Goal: Contribute content

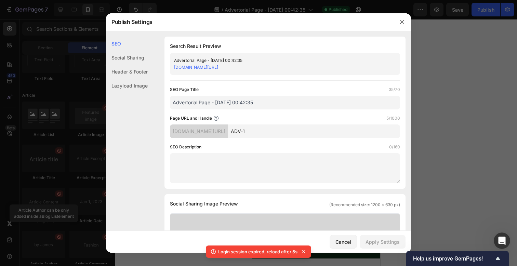
scroll to position [1, 0]
click at [402, 21] on icon "button" at bounding box center [402, 21] width 5 height 5
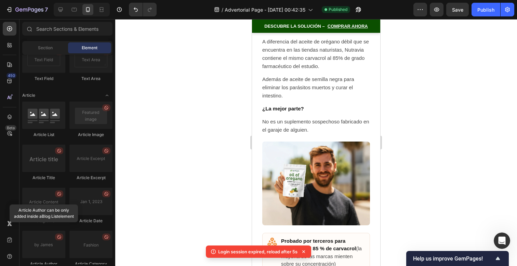
scroll to position [4053, 0]
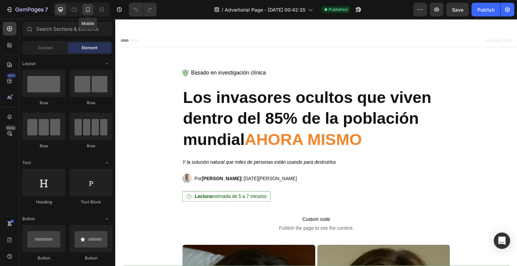
click at [87, 12] on icon at bounding box center [88, 9] width 7 height 7
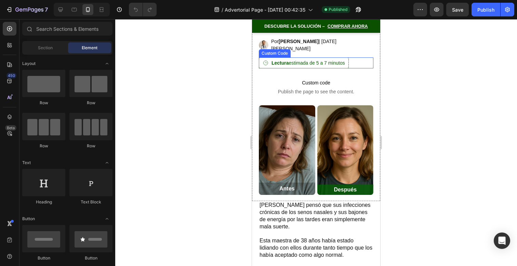
scroll to position [103, 0]
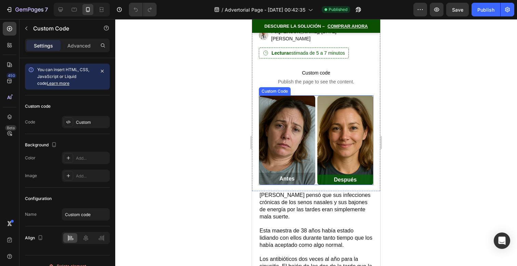
click at [337, 143] on img at bounding box center [346, 140] width 56 height 90
click at [336, 143] on img at bounding box center [346, 140] width 56 height 90
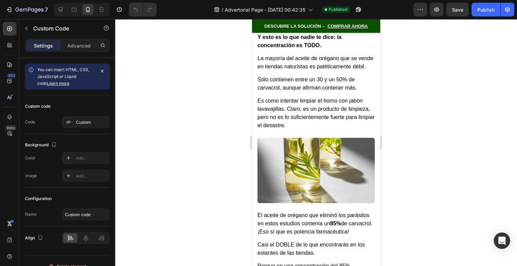
scroll to position [2938, 0]
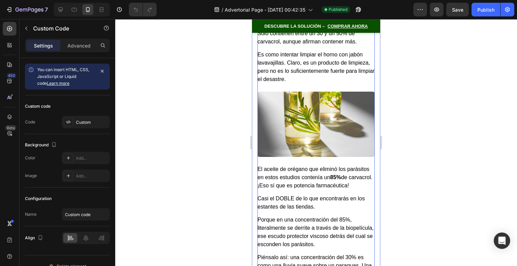
click at [335, 117] on img at bounding box center [316, 124] width 117 height 65
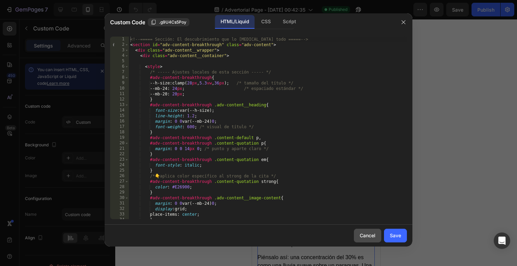
click at [376, 236] on button "Cancel" at bounding box center [367, 236] width 27 height 14
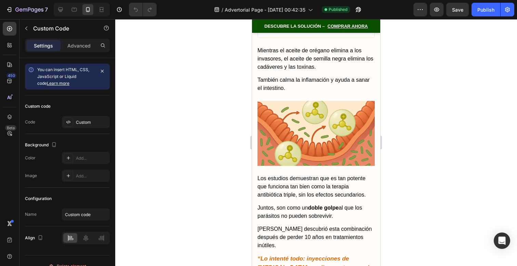
scroll to position [3509, 0]
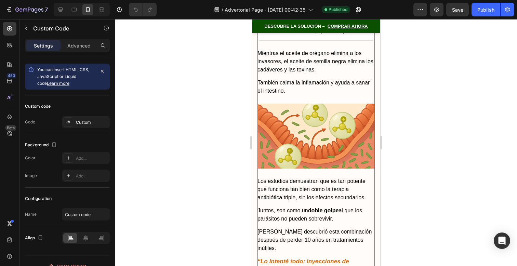
click at [316, 134] on img at bounding box center [316, 136] width 117 height 65
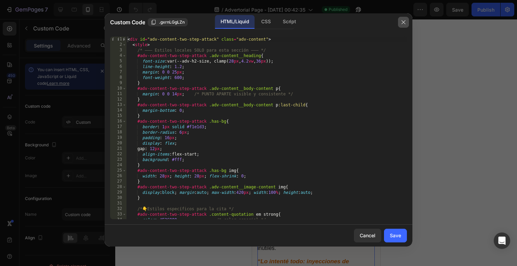
click at [407, 17] on button "button" at bounding box center [403, 22] width 11 height 11
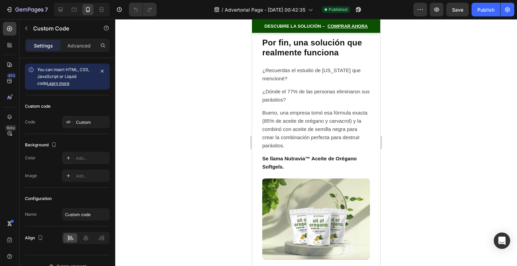
scroll to position [3922, 0]
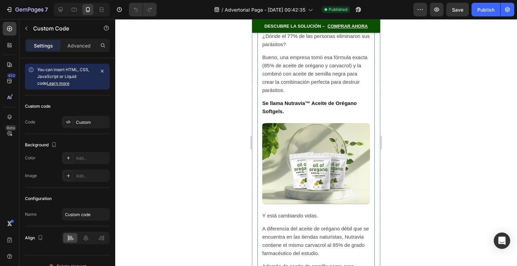
click at [347, 99] on p "Se llama Nutravia™ Aceite de Orégano Softgels." at bounding box center [316, 107] width 108 height 16
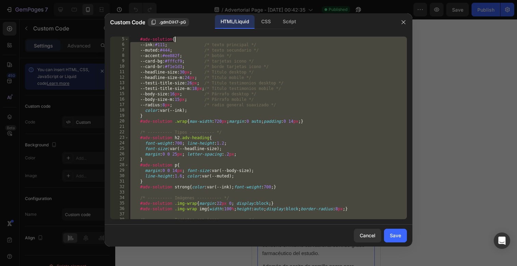
scroll to position [0, 0]
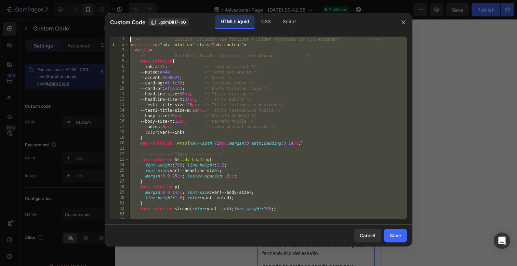
drag, startPoint x: 276, startPoint y: 215, endPoint x: 251, endPoint y: -54, distance: 270.5
click at [251, 0] on html "7 / Advertorial Page - Sep 27, 00:42:35 Published Preview Save Publish 450 Beta…" at bounding box center [258, 0] width 517 height 0
click at [261, 165] on div "<!-- ============= SECCIÓN: Solución que funciona + Slider (ajustada con CTA es…" at bounding box center [268, 134] width 278 height 194
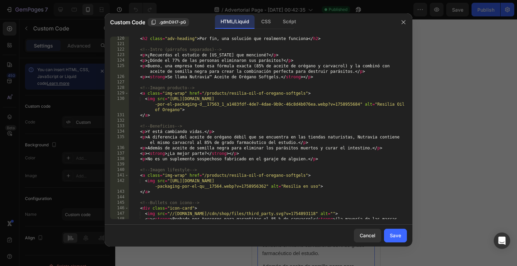
scroll to position [652, 0]
drag, startPoint x: 305, startPoint y: 93, endPoint x: 205, endPoint y: 93, distance: 100.6
click at [205, 93] on div "<!-- Título --> < h2 class = "adv-heading" > Por fin, una solución que realment…" at bounding box center [268, 130] width 278 height 199
paste textarea "https://www.get-nutravia.store/products/capsulas-blandas-de-aceite-de-oregano"
drag, startPoint x: 306, startPoint y: 178, endPoint x: 205, endPoint y: 177, distance: 101.3
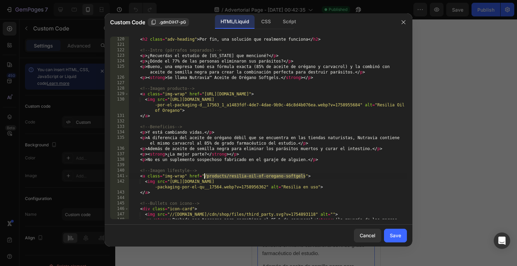
click at [205, 177] on div "<!-- Título --> < h2 class = "adv-heading" > Por fin, una solución que realment…" at bounding box center [268, 130] width 278 height 199
paste textarea "https://www.get-nutravia.store/products/capsulas-blandas-de-aceite-de-oregano"
type textarea "<a class="img-wrap" href="https://www.get-nutravia.store/products/capsulas-blan…"
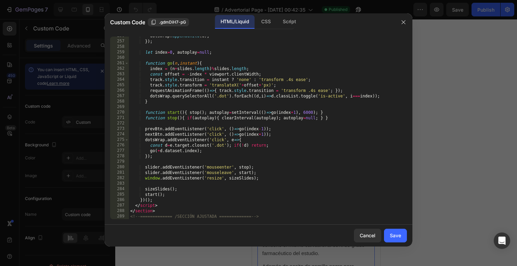
scroll to position [1498, 0]
click at [388, 234] on button "Save" at bounding box center [395, 236] width 23 height 14
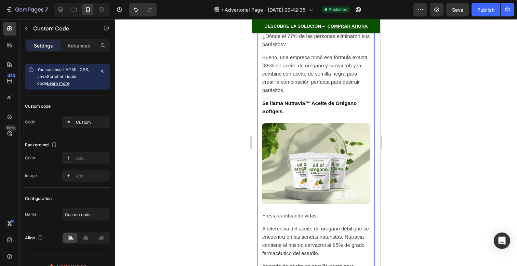
click at [347, 174] on img at bounding box center [316, 163] width 108 height 81
click at [331, 165] on img at bounding box center [316, 163] width 108 height 81
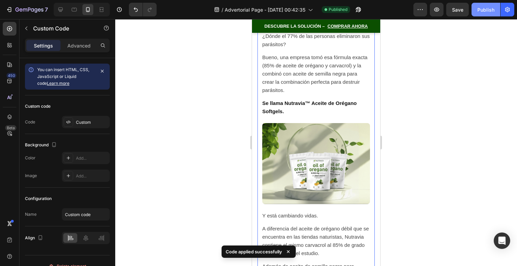
click at [490, 10] on div "Publish" at bounding box center [486, 9] width 17 height 7
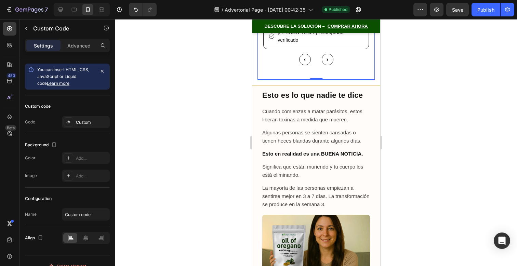
scroll to position [4590, 0]
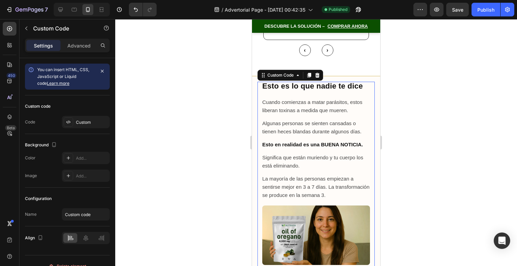
click at [313, 150] on div "Esto es lo que nadie te dice Cuando comienzas a matar parásitos, estos liberan …" at bounding box center [316, 189] width 117 height 214
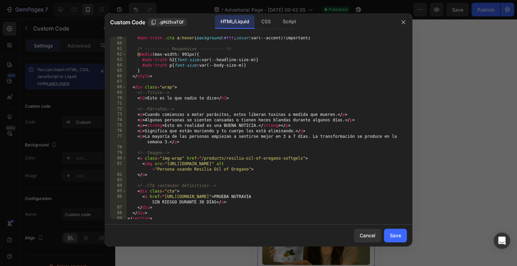
scroll to position [319, 0]
drag, startPoint x: 302, startPoint y: 158, endPoint x: 201, endPoint y: 159, distance: 101.3
click at [201, 159] on div "#adv-truth .cta a :hover { background : #fff ; color : var(--accent)!important …" at bounding box center [266, 132] width 281 height 194
paste textarea "https://www.get-nutravia.store/products/capsulas-blandas-de-aceite-de-oregano"
type textarea "<a class="img-wrap" href="https://www.get-nutravia.store/products/capsulas-blan…"
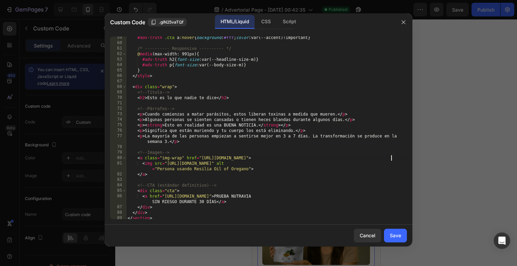
scroll to position [326, 0]
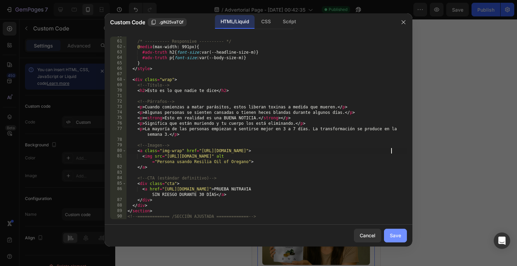
click at [402, 237] on button "Save" at bounding box center [395, 236] width 23 height 14
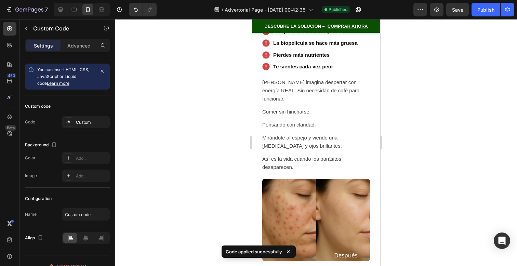
scroll to position [4960, 0]
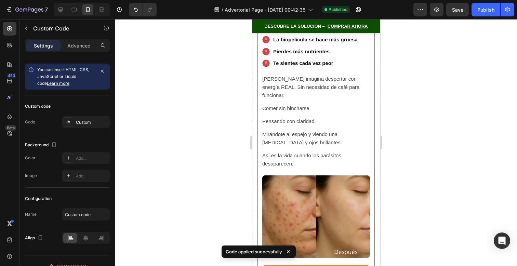
click at [342, 193] on img at bounding box center [316, 217] width 108 height 82
click at [343, 152] on p "Así es la vida cuando los parásitos desaparecen." at bounding box center [316, 160] width 108 height 16
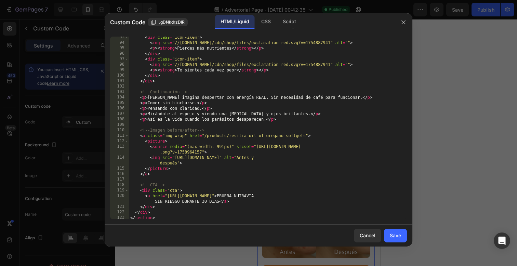
scroll to position [516, 0]
drag, startPoint x: 304, startPoint y: 137, endPoint x: 205, endPoint y: 138, distance: 99.2
click at [205, 138] on div "< div class = "icon-item" > < img src = "//resilia.shop/cdn/shop/files/exclamat…" at bounding box center [268, 132] width 278 height 194
paste textarea "https://www.get-nutravia.store/products/capsulas-blandas-de-aceite-de-oregano"
type textarea "<a class="img-wrap" href="https://www.get-nutravia.store/products/capsulas-blan…"
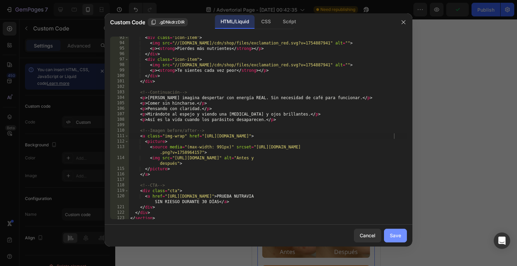
click at [396, 233] on div "Save" at bounding box center [395, 235] width 11 height 7
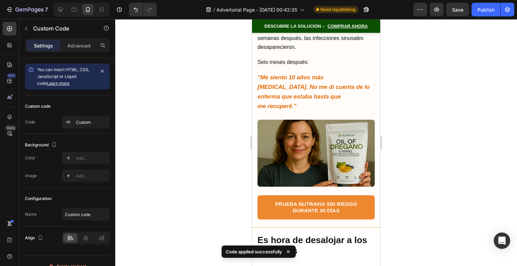
scroll to position [5328, 0]
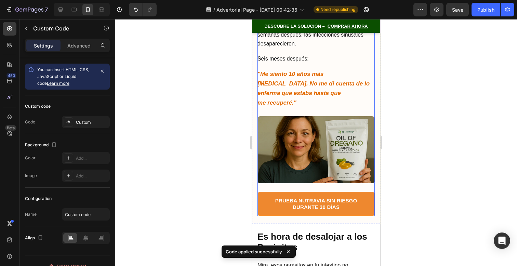
click at [334, 113] on div "La decisión que lo cambió todo Lisa tomó su decisión después de años de sufrimi…" at bounding box center [316, 60] width 117 height 312
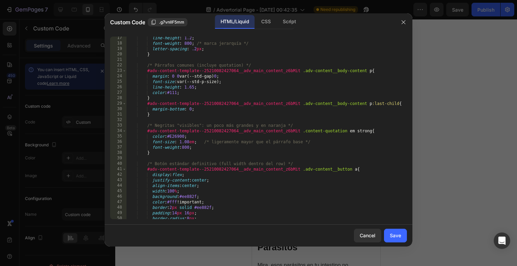
scroll to position [0, 0]
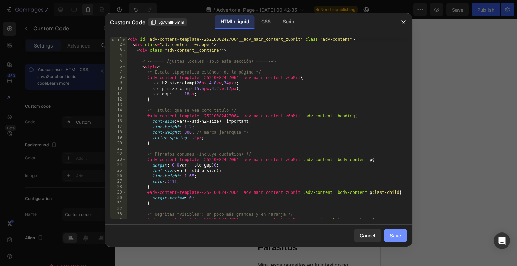
click at [389, 236] on button "Save" at bounding box center [395, 236] width 23 height 14
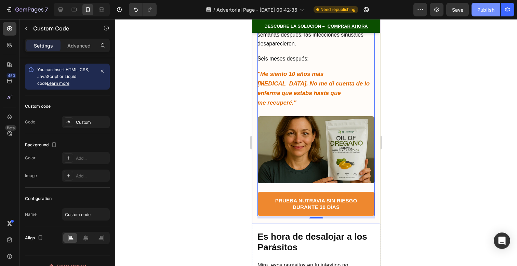
click at [488, 4] on button "Publish" at bounding box center [486, 10] width 29 height 14
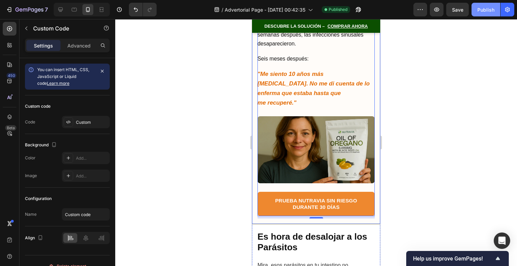
click at [486, 15] on button "Publish" at bounding box center [486, 10] width 29 height 14
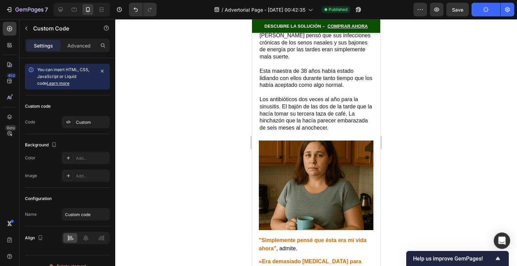
scroll to position [193, 0]
